Goal: Task Accomplishment & Management: Use online tool/utility

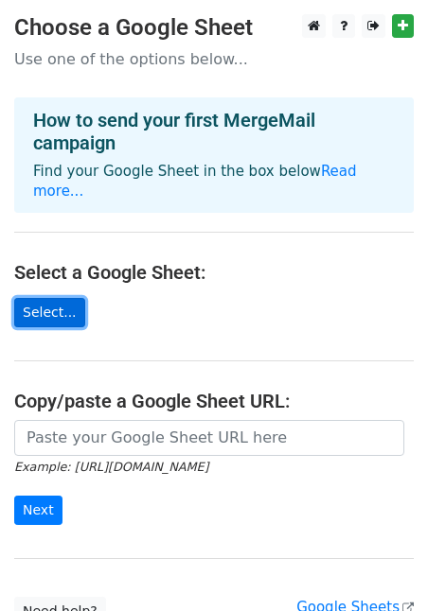
click at [36, 298] on link "Select..." at bounding box center [49, 312] width 71 height 29
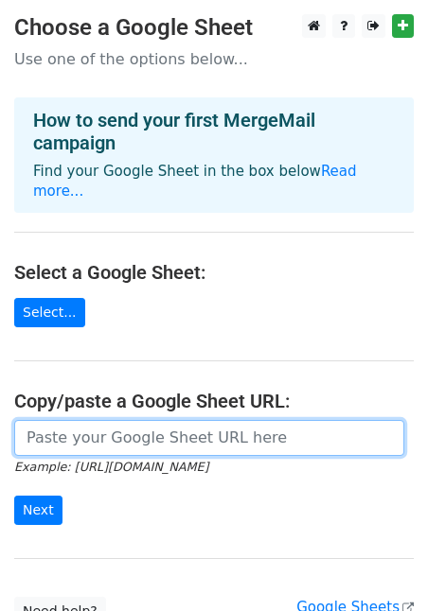
click at [40, 420] on input "url" at bounding box center [209, 438] width 390 height 36
paste input "https://docs.google.com/spreadsheets/d/1e3O_0k6MrRa1jpRW7G6mR9-02Pq2XF8eX5jlYRA…"
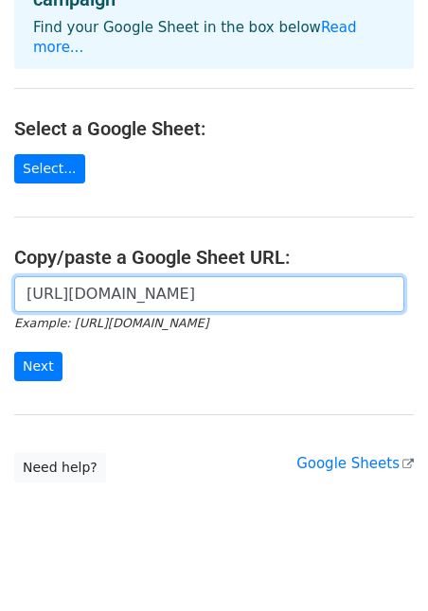
scroll to position [147, 0]
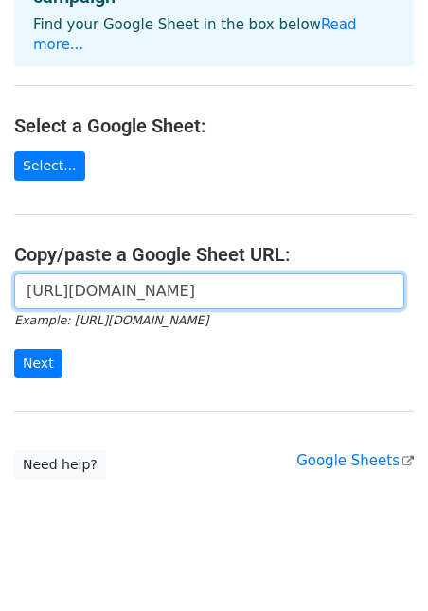
type input "https://docs.google.com/spreadsheets/d/1e3O_0k6MrRa1jpRW7G6mR9-02Pq2XF8eX5jlYRA…"
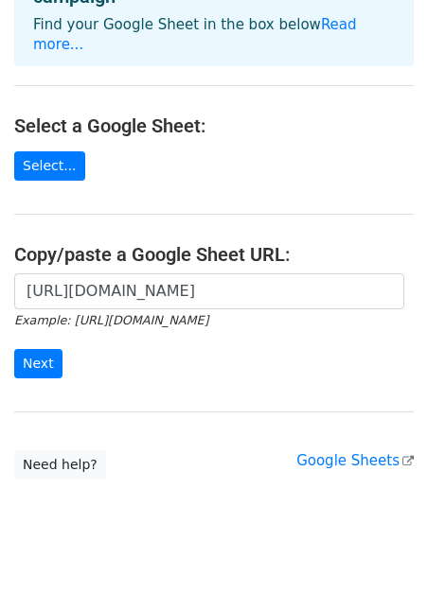
scroll to position [0, 0]
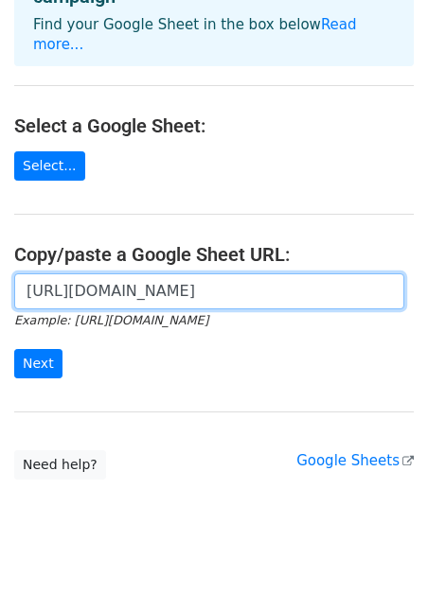
click at [66, 273] on input "https://docs.google.com/spreadsheets/d/1e3O_0k6MrRa1jpRW7G6mR9-02Pq2XF8eX5jlYRA…" at bounding box center [209, 291] width 390 height 36
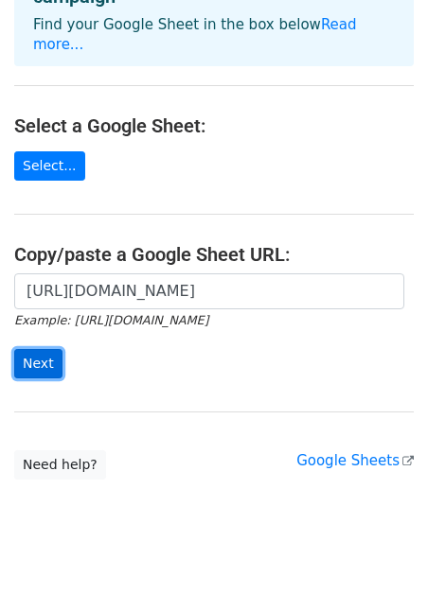
click at [35, 349] on input "Next" at bounding box center [38, 363] width 48 height 29
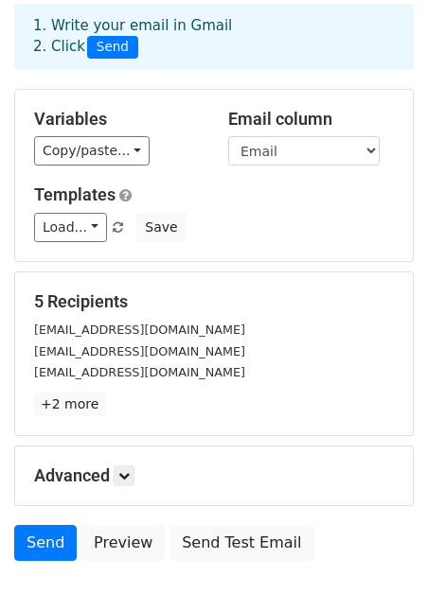
scroll to position [123, 0]
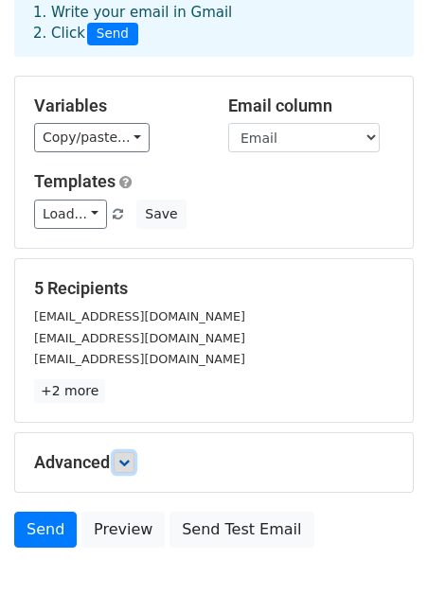
click at [127, 457] on icon at bounding box center [123, 462] width 11 height 11
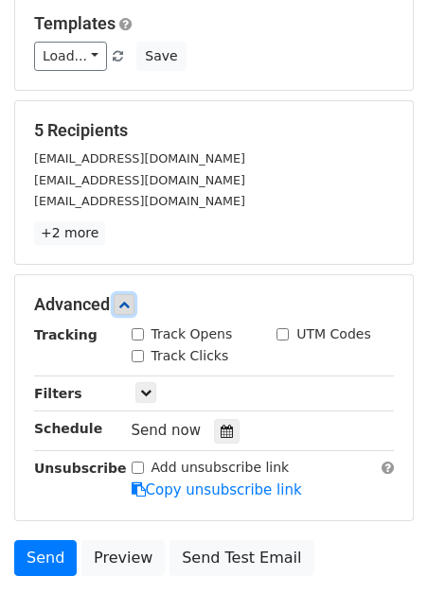
scroll to position [282, 0]
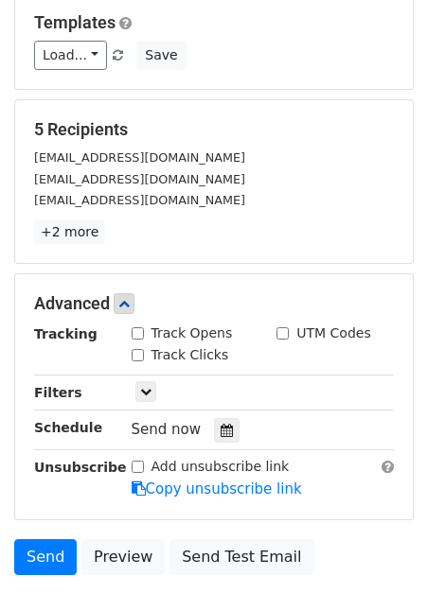
click at [136, 327] on input "Track Opens" at bounding box center [137, 333] width 12 height 12
checkbox input "true"
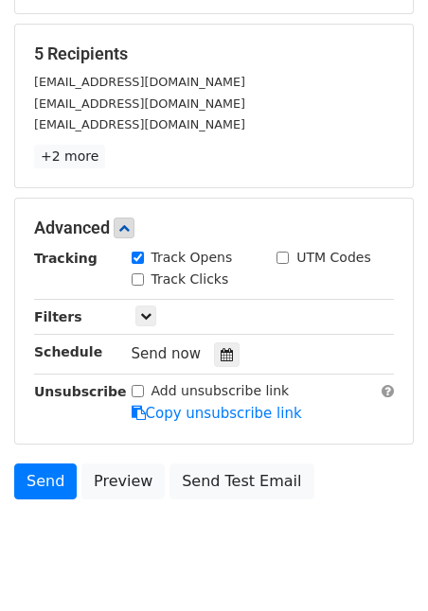
scroll to position [359, 0]
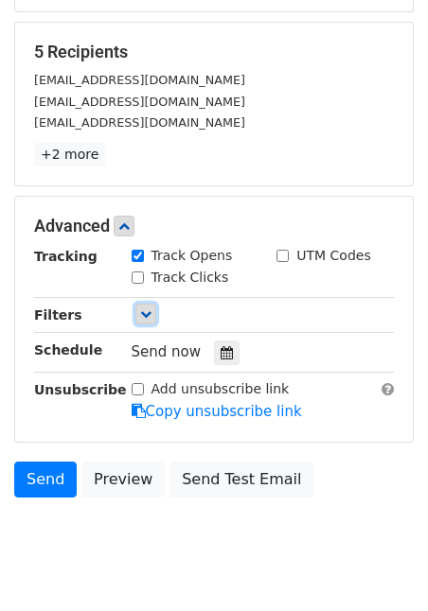
click at [150, 308] on icon at bounding box center [145, 313] width 11 height 11
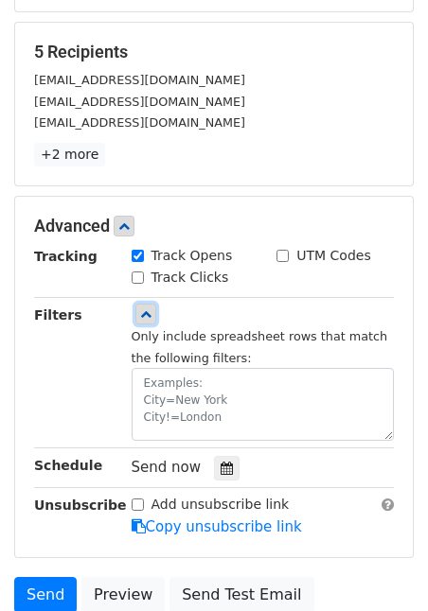
click at [137, 304] on link at bounding box center [145, 314] width 21 height 21
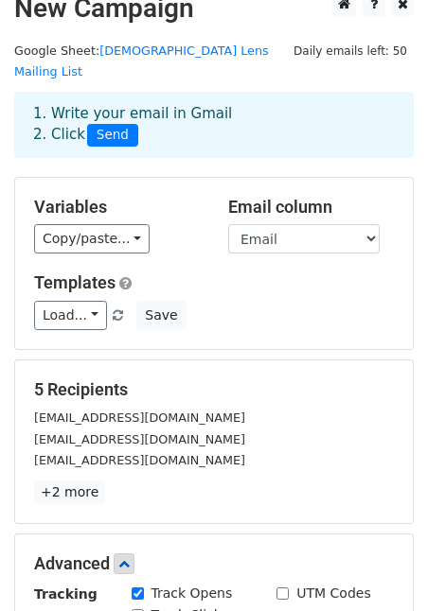
scroll to position [0, 0]
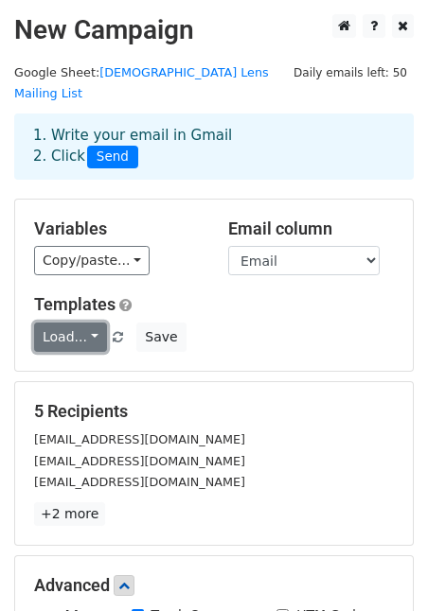
click at [92, 323] on link "Load..." at bounding box center [70, 337] width 73 height 29
click at [230, 294] on h5 "Templates" at bounding box center [213, 304] width 359 height 21
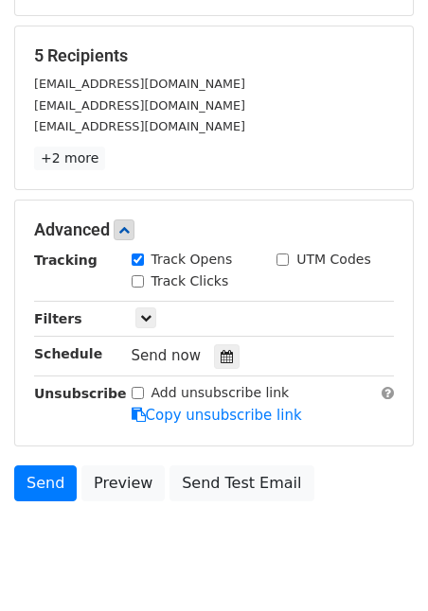
scroll to position [385, 0]
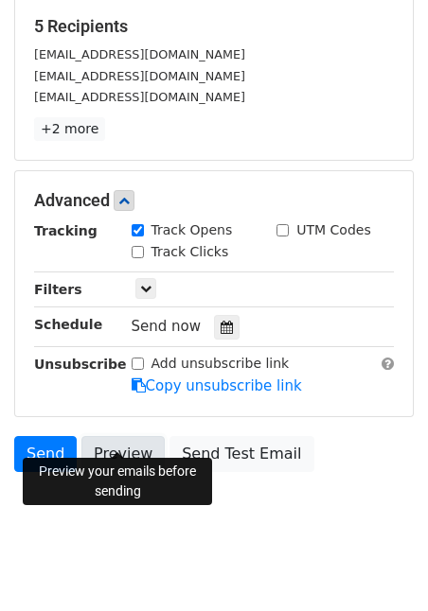
click at [109, 436] on link "Preview" at bounding box center [122, 454] width 83 height 36
click at [129, 436] on link "Preview" at bounding box center [122, 454] width 83 height 36
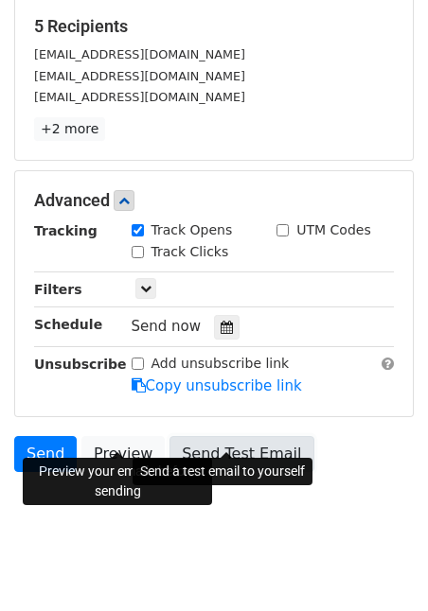
click at [241, 436] on link "Send Test Email" at bounding box center [241, 454] width 144 height 36
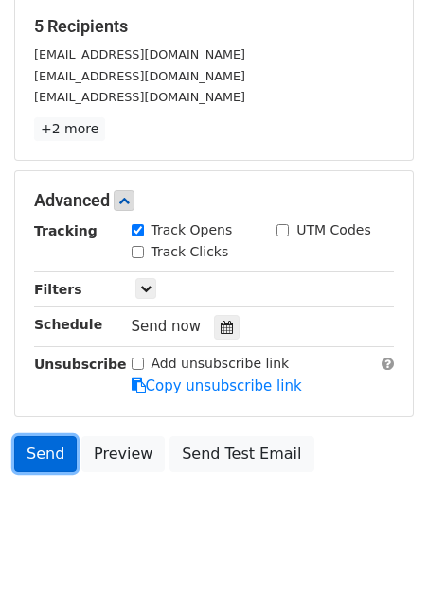
click at [44, 436] on link "Send" at bounding box center [45, 454] width 62 height 36
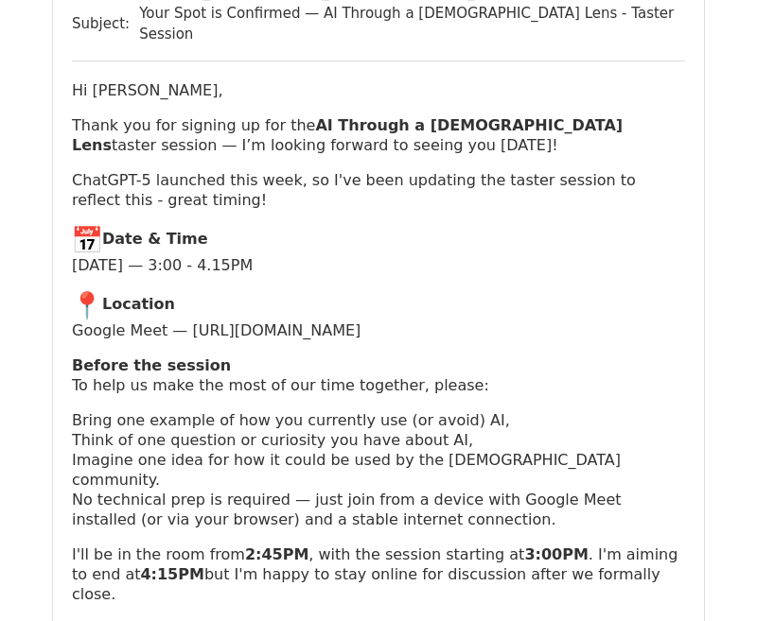
scroll to position [4202, 0]
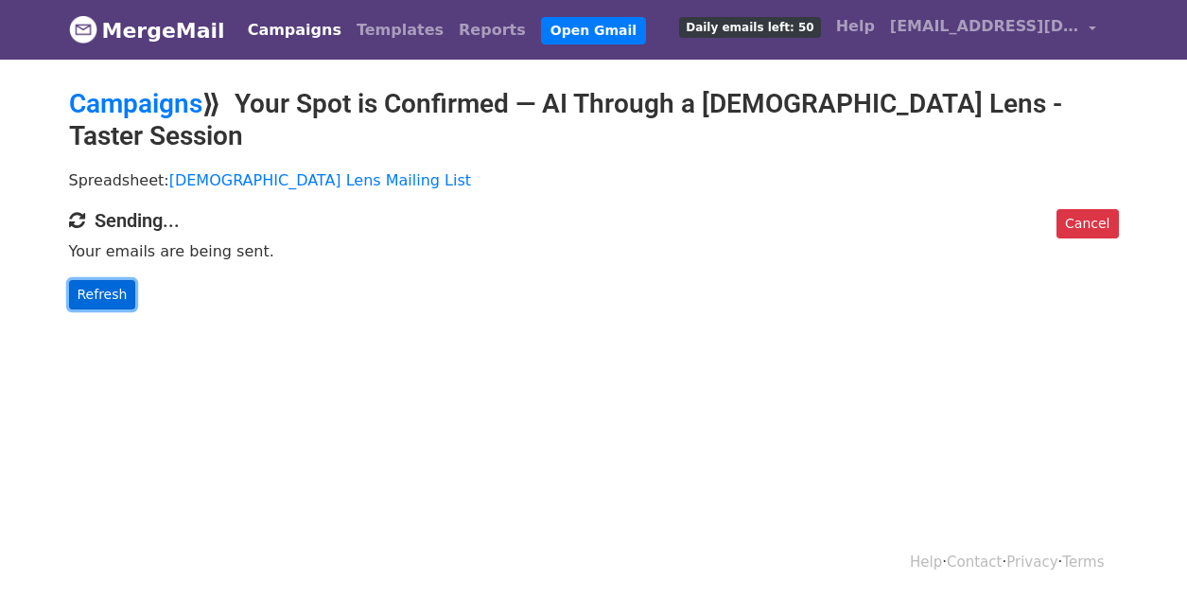
click at [87, 280] on link "Refresh" at bounding box center [102, 294] width 67 height 29
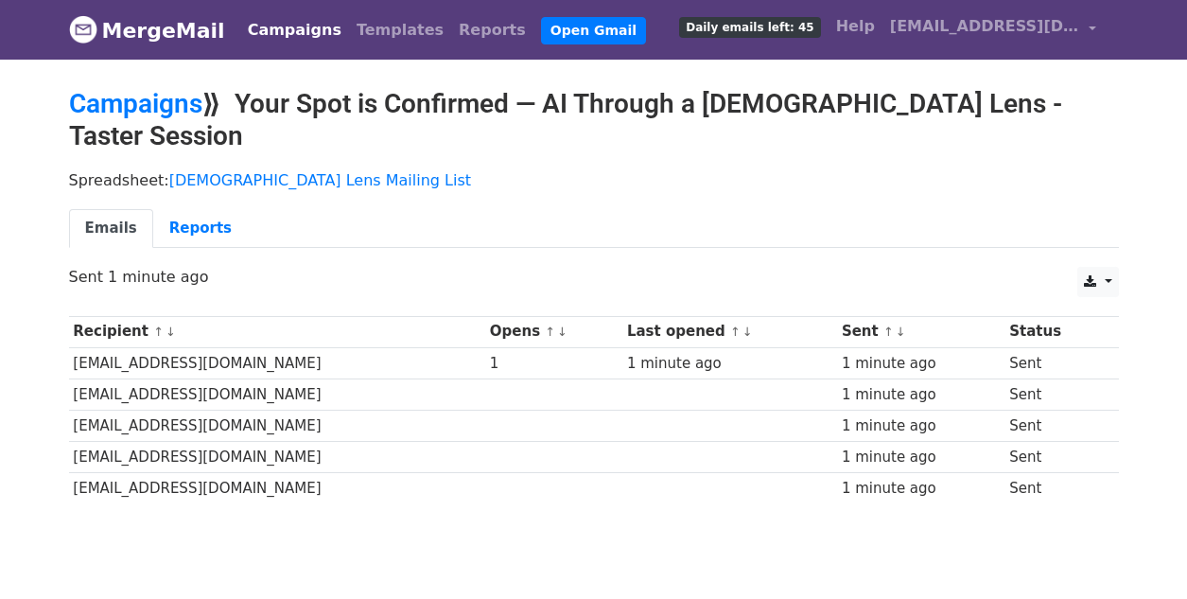
scroll to position [41, 0]
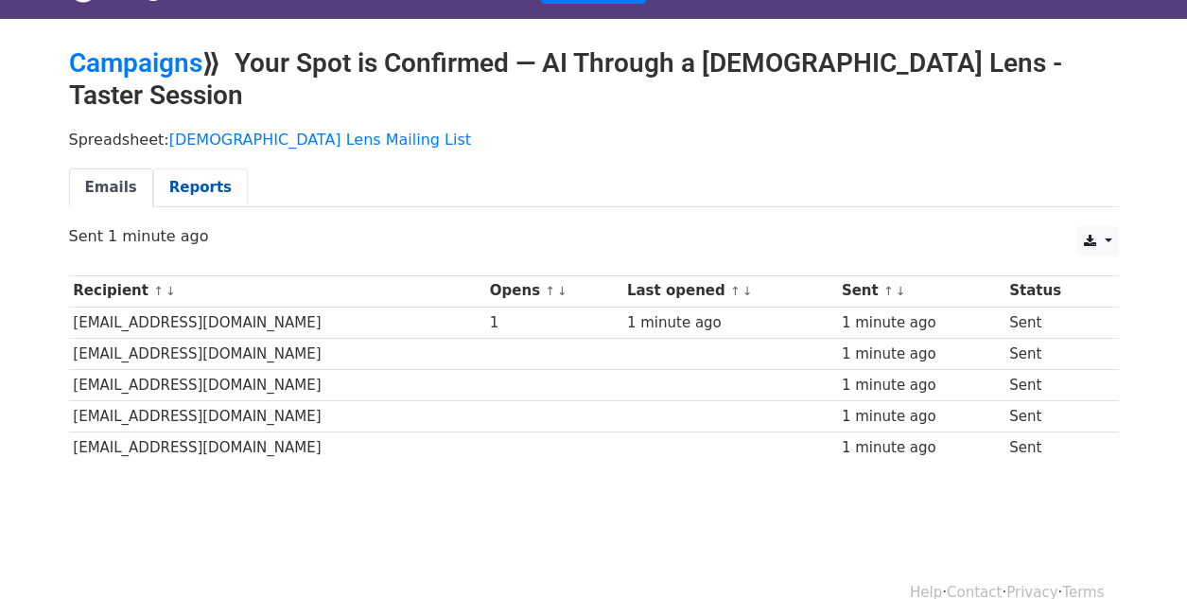
click at [194, 168] on link "Reports" at bounding box center [200, 187] width 95 height 39
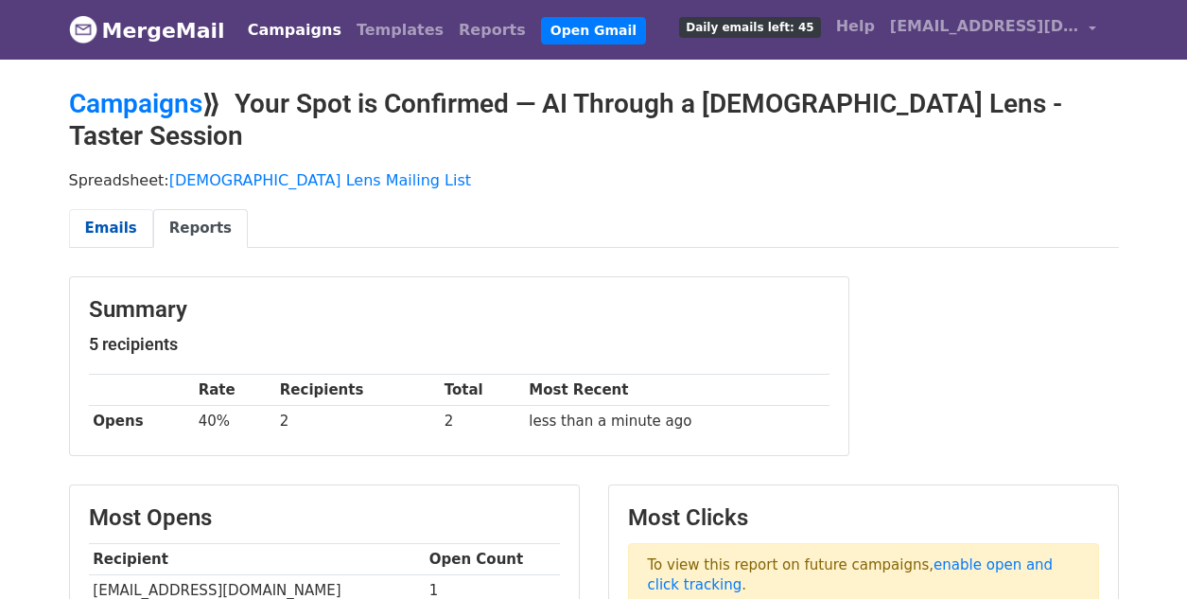
click at [117, 209] on link "Emails" at bounding box center [111, 228] width 84 height 39
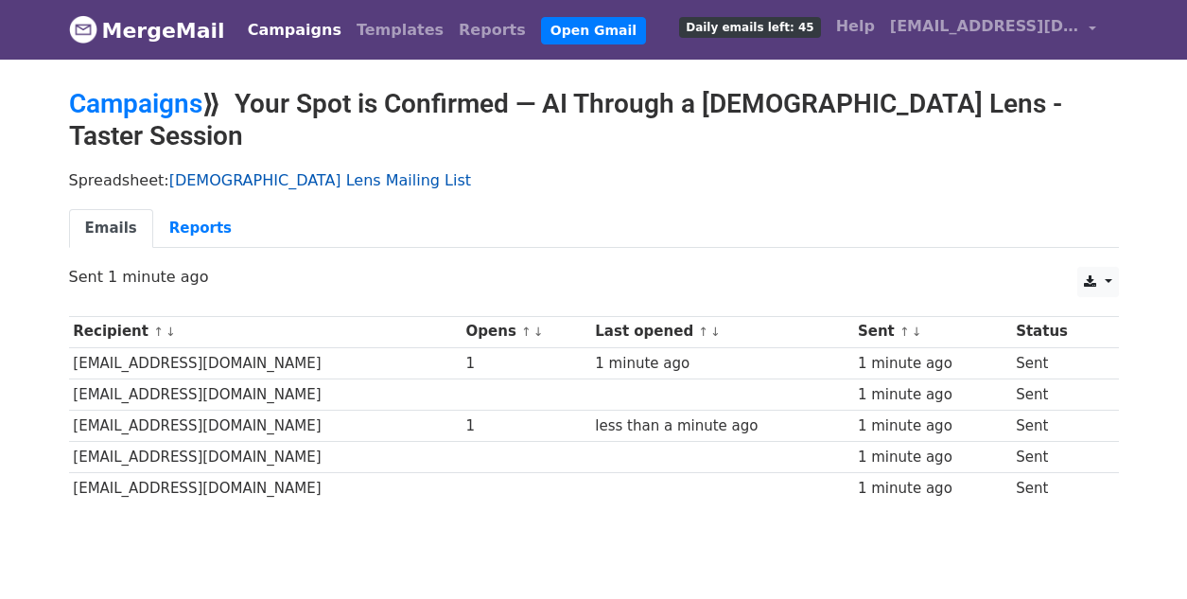
click at [234, 171] on link "[DEMOGRAPHIC_DATA] Lens Mailing List" at bounding box center [320, 180] width 302 height 18
click at [156, 112] on link "Campaigns" at bounding box center [135, 103] width 133 height 31
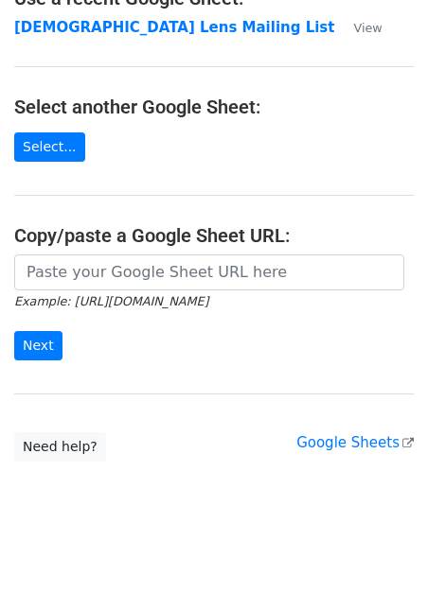
scroll to position [142, 0]
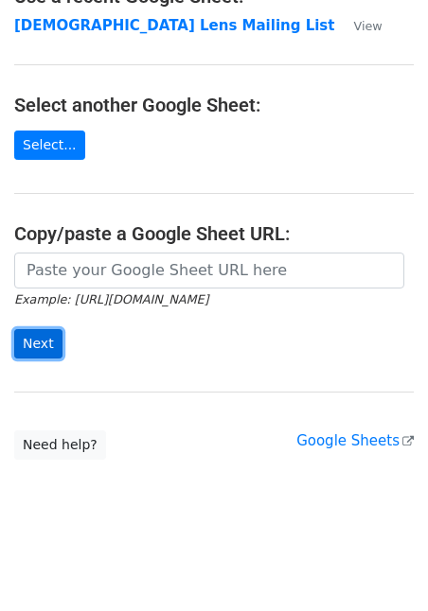
click at [40, 346] on input "Next" at bounding box center [38, 343] width 48 height 29
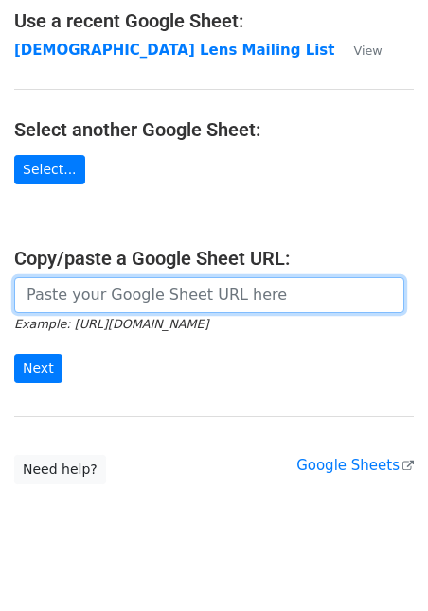
scroll to position [116, 0]
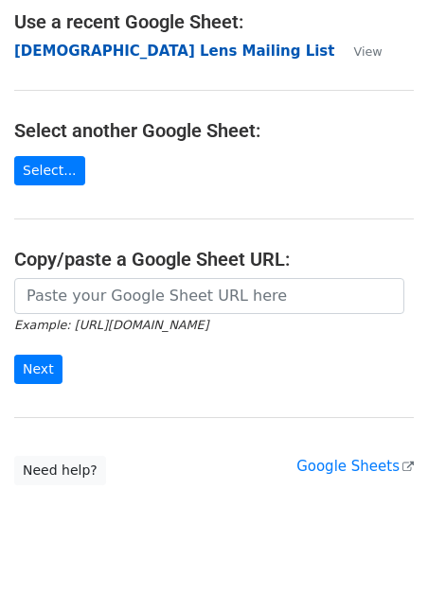
click at [151, 53] on strong "[DEMOGRAPHIC_DATA] Lens Mailing List" at bounding box center [174, 51] width 320 height 17
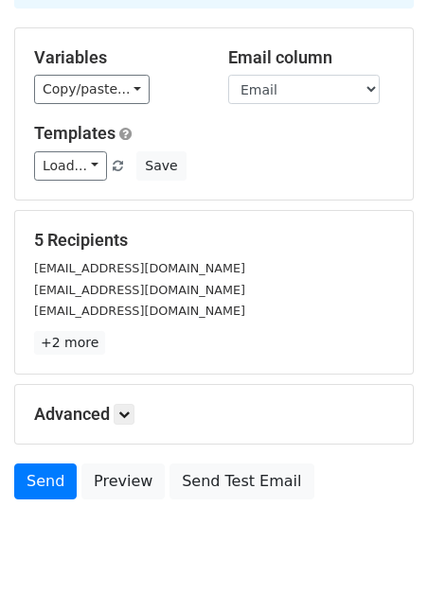
scroll to position [174, 0]
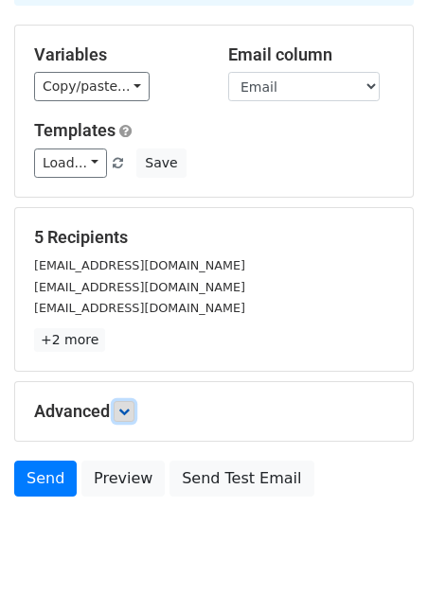
click at [127, 406] on icon at bounding box center [123, 411] width 11 height 11
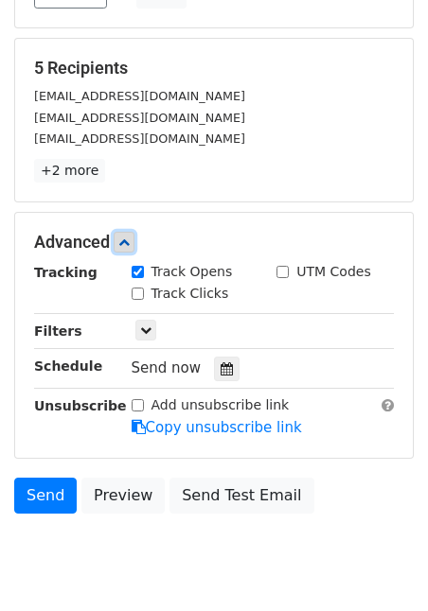
scroll to position [353, 0]
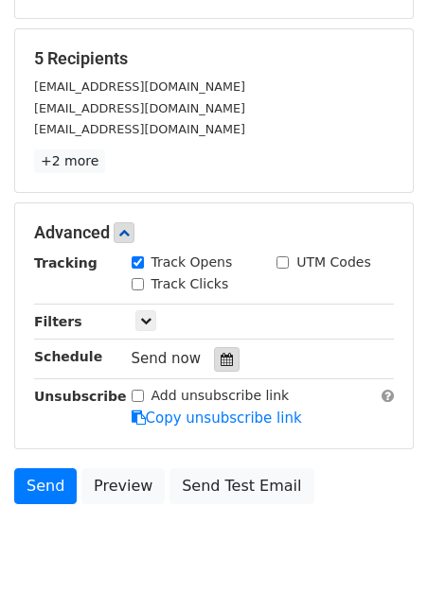
click at [222, 353] on icon at bounding box center [226, 359] width 12 height 13
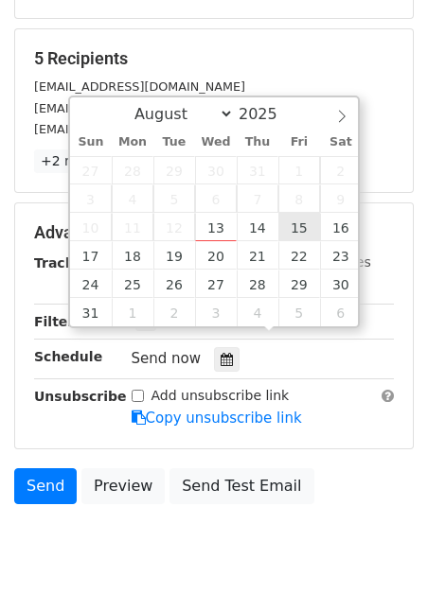
type input "[DATE] 12:00"
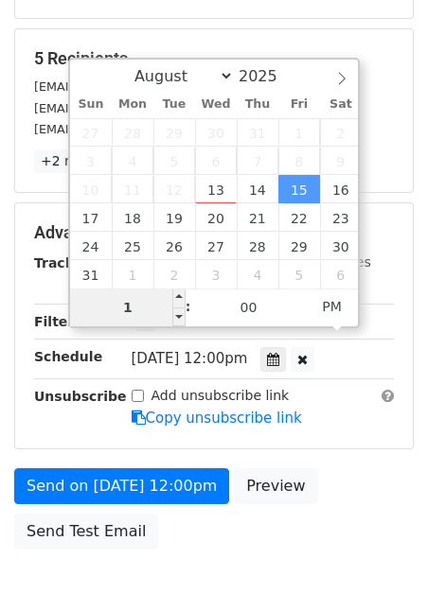
type input "10"
type input "[DATE] 10:00"
click at [325, 315] on span "PM" at bounding box center [331, 307] width 52 height 38
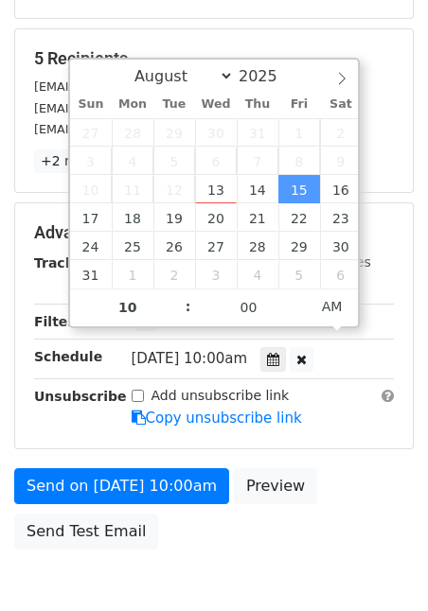
click at [366, 468] on div "Send on Aug 15 at 10:00am Preview Send Test Email" at bounding box center [214, 513] width 428 height 91
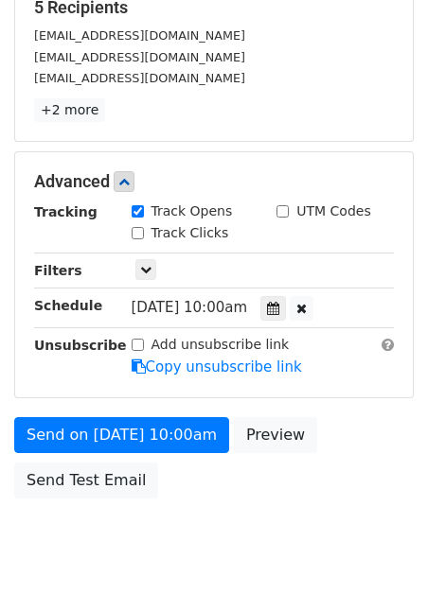
scroll to position [430, 0]
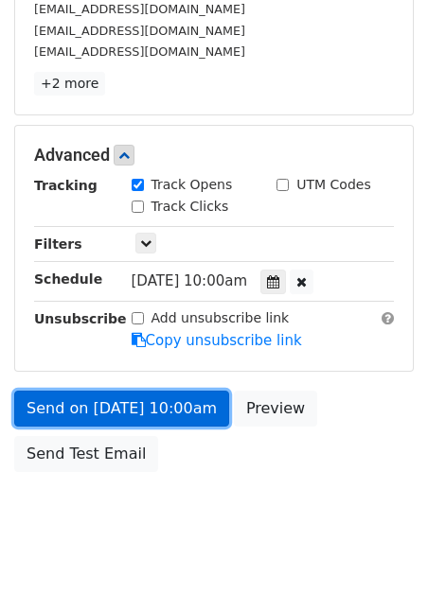
click at [137, 391] on link "Send on Aug 15 at 10:00am" at bounding box center [121, 409] width 215 height 36
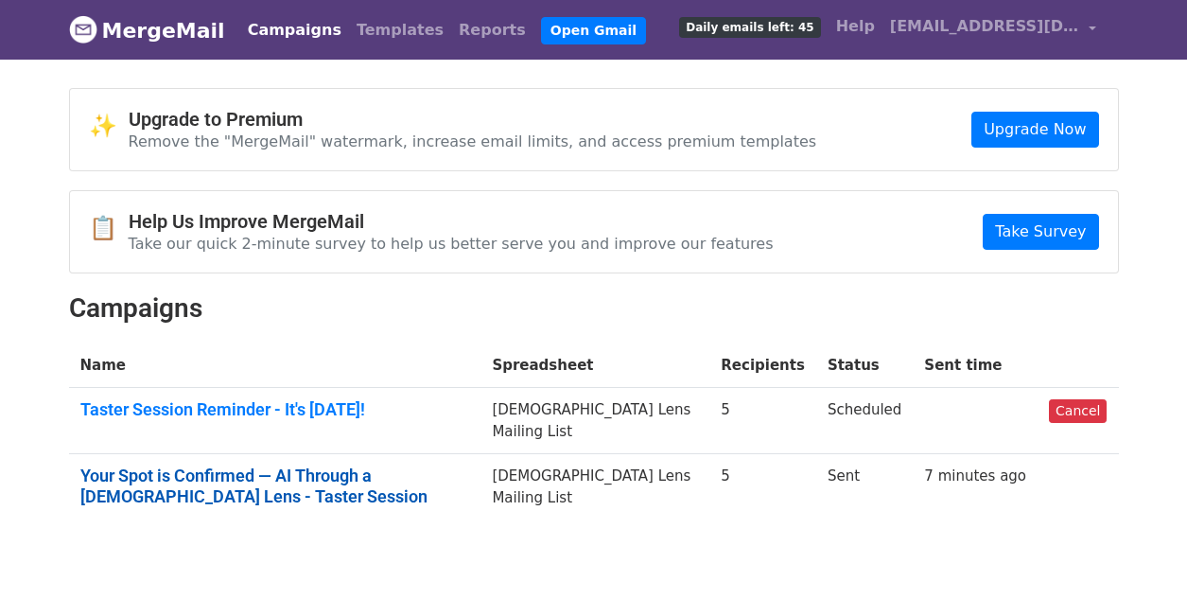
click at [186, 479] on link "Your Spot is Confirmed — AI Through a Queer Lens - Taster Session" at bounding box center [275, 485] width 390 height 41
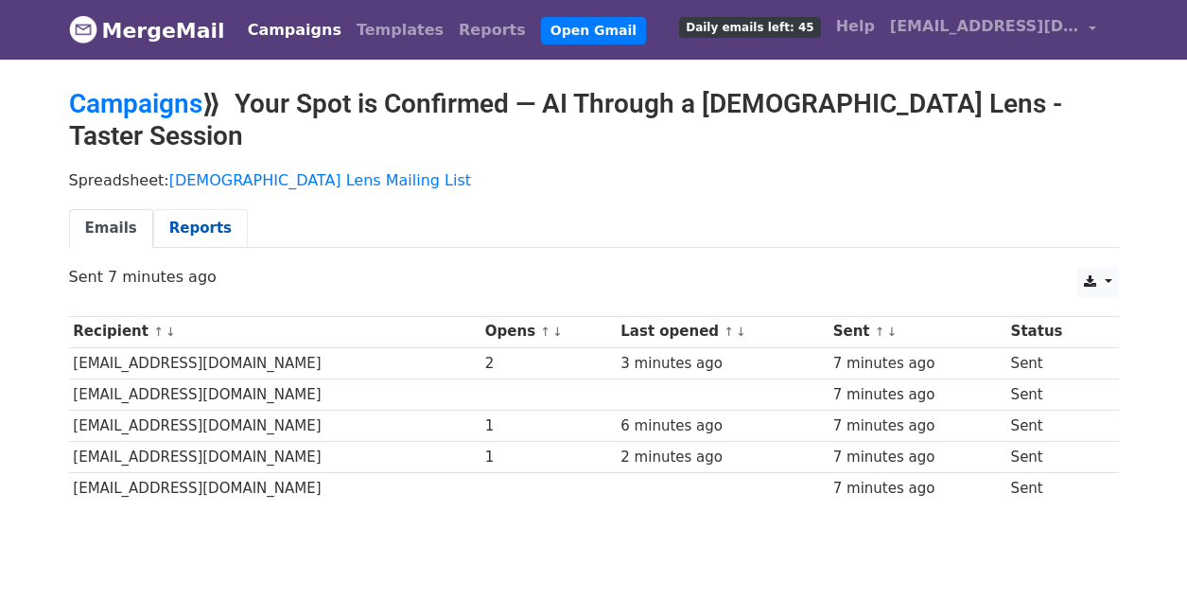
click at [190, 209] on link "Reports" at bounding box center [200, 228] width 95 height 39
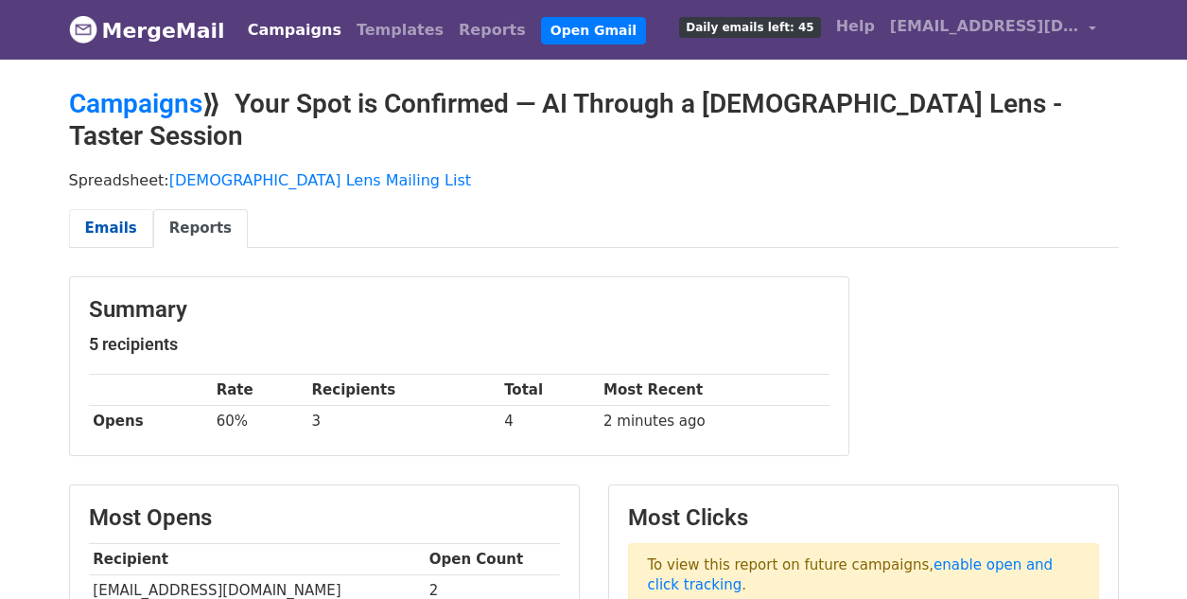
click at [103, 209] on link "Emails" at bounding box center [111, 228] width 84 height 39
